Goal: Navigation & Orientation: Find specific page/section

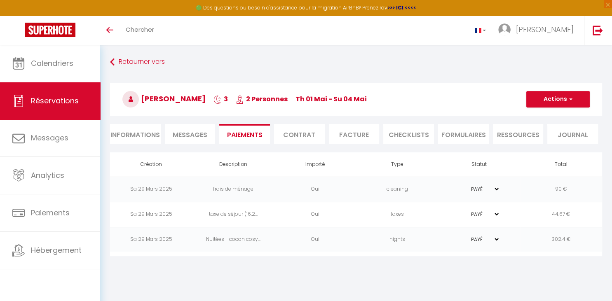
click at [184, 138] on span "Messages" at bounding box center [190, 134] width 35 height 9
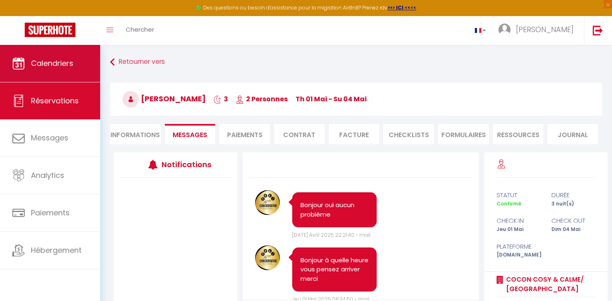
click at [65, 60] on span "Calendriers" at bounding box center [52, 63] width 42 height 10
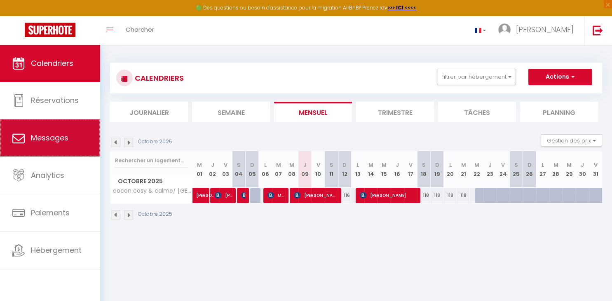
click at [70, 136] on link "Messages" at bounding box center [50, 138] width 100 height 37
select select "message"
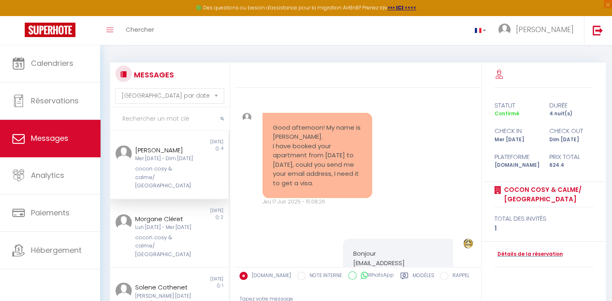
scroll to position [1158, 0]
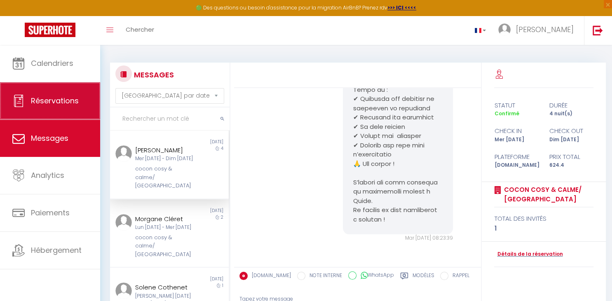
click at [50, 98] on span "Réservations" at bounding box center [55, 101] width 48 height 10
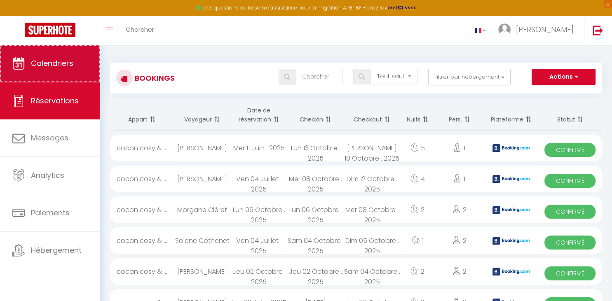
click at [52, 64] on span "Calendriers" at bounding box center [52, 63] width 42 height 10
